Goal: Browse casually

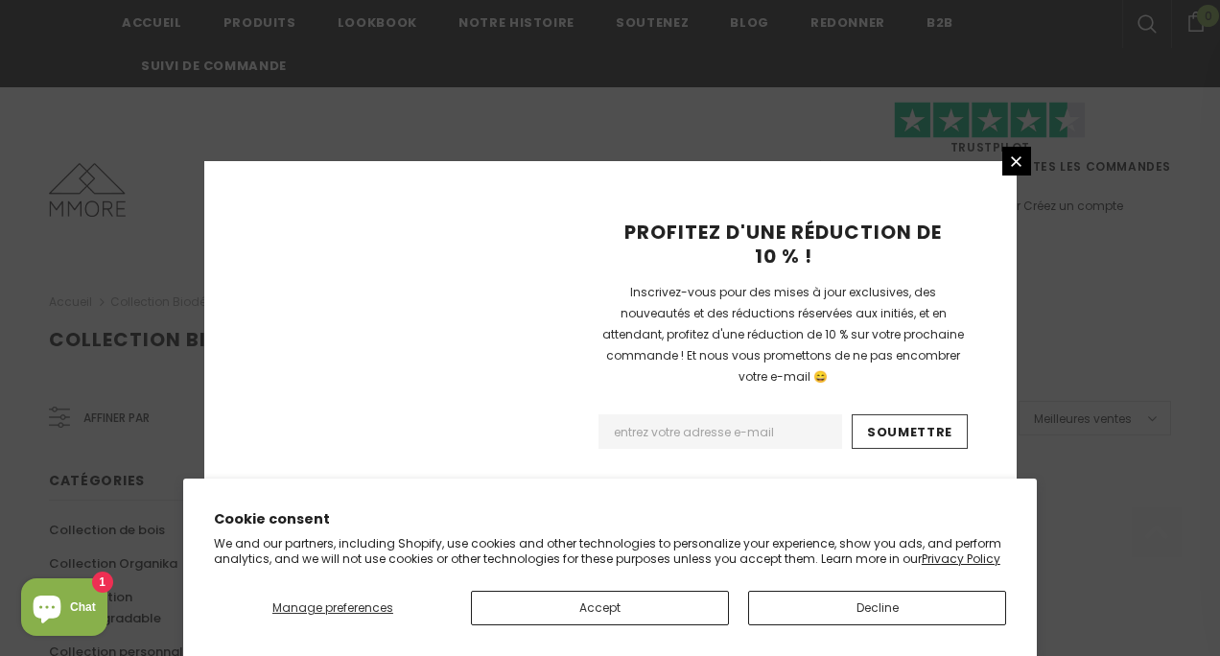
scroll to position [1396, 0]
